Goal: Find specific fact: Find specific fact

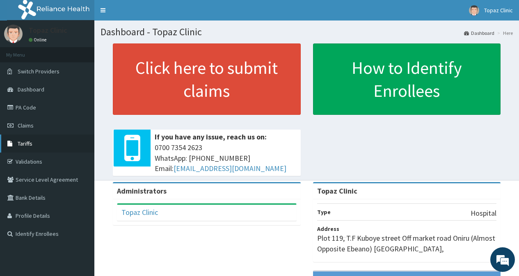
click at [19, 147] on span "Tariffs" at bounding box center [25, 143] width 15 height 7
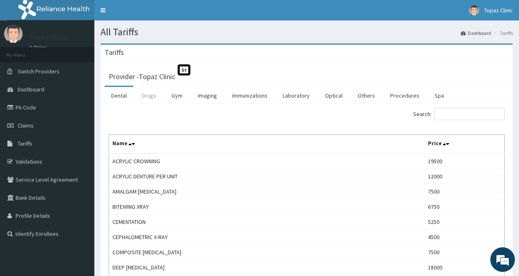
click at [146, 94] on link "Drugs" at bounding box center [148, 95] width 27 height 17
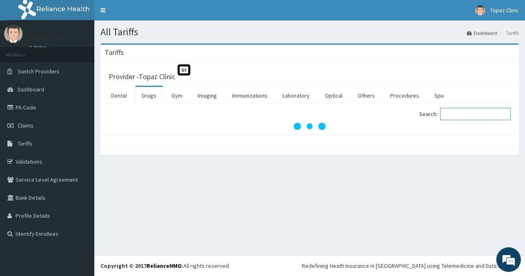
click at [465, 116] on input "Search:" at bounding box center [475, 114] width 71 height 12
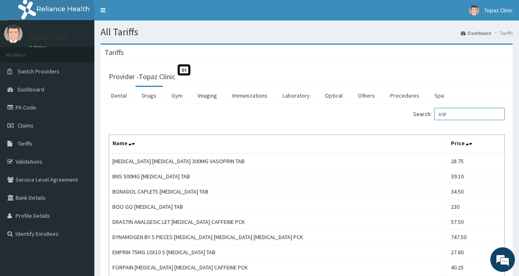
click at [465, 114] on input "ASP" at bounding box center [469, 114] width 71 height 12
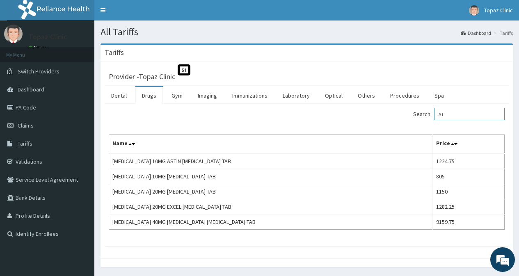
type input "A"
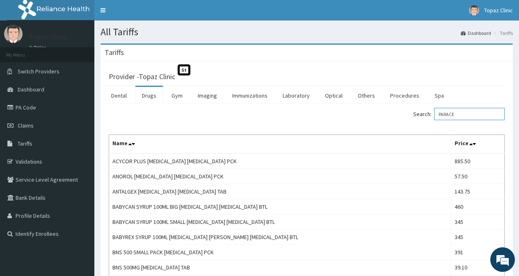
click at [468, 114] on input "PARACE" at bounding box center [469, 114] width 71 height 12
type input "P"
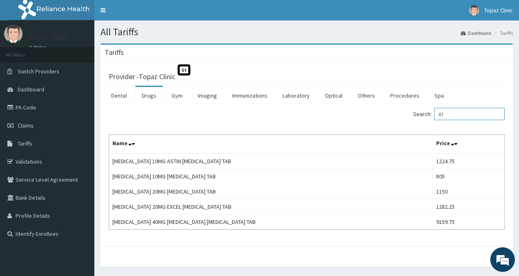
type input "A"
